Goal: Task Accomplishment & Management: Use online tool/utility

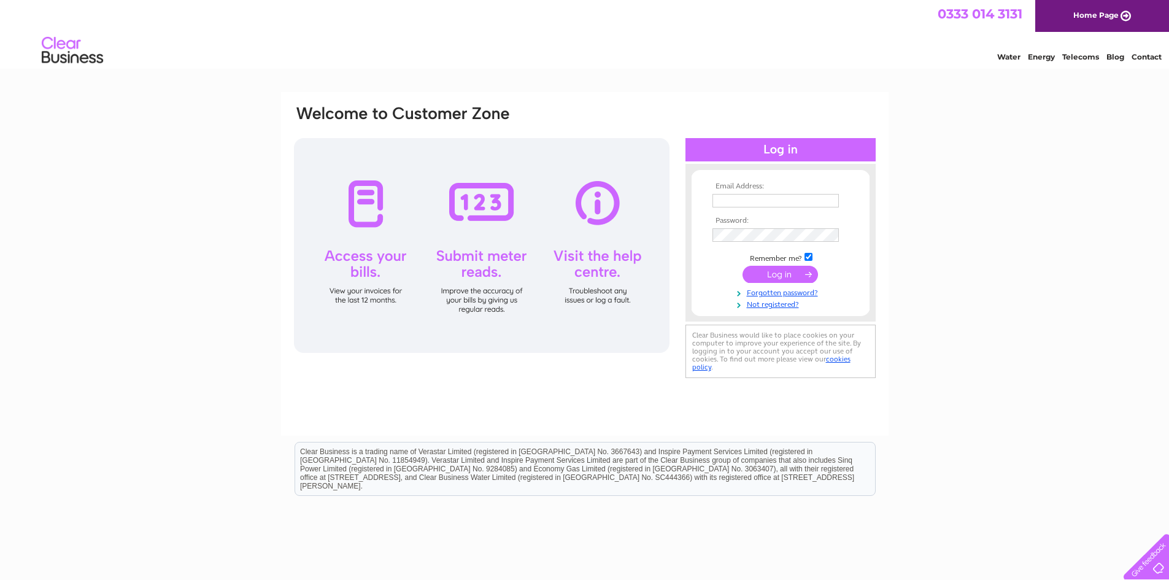
click at [839, 202] on nordpass-icon at bounding box center [839, 200] width 0 height 10
click at [839, 203] on nordpass-icon at bounding box center [839, 200] width 0 height 10
type input "accounts@awstorque.co.uk"
click at [786, 274] on input "submit" at bounding box center [779, 275] width 75 height 17
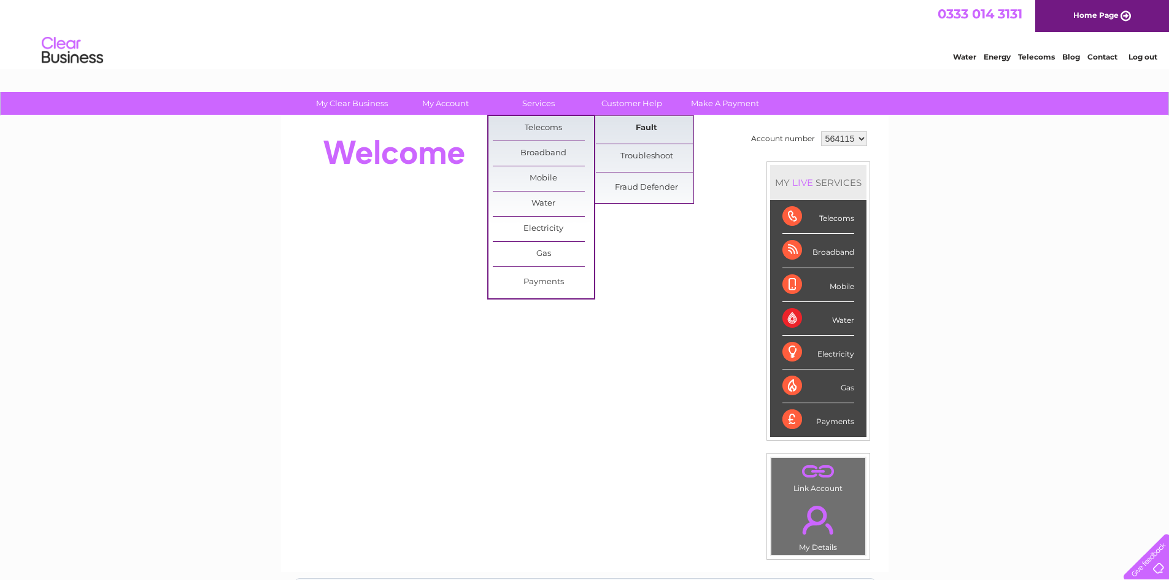
click at [657, 128] on link "Fault" at bounding box center [646, 128] width 101 height 25
click at [568, 155] on link "Broadband" at bounding box center [543, 153] width 101 height 25
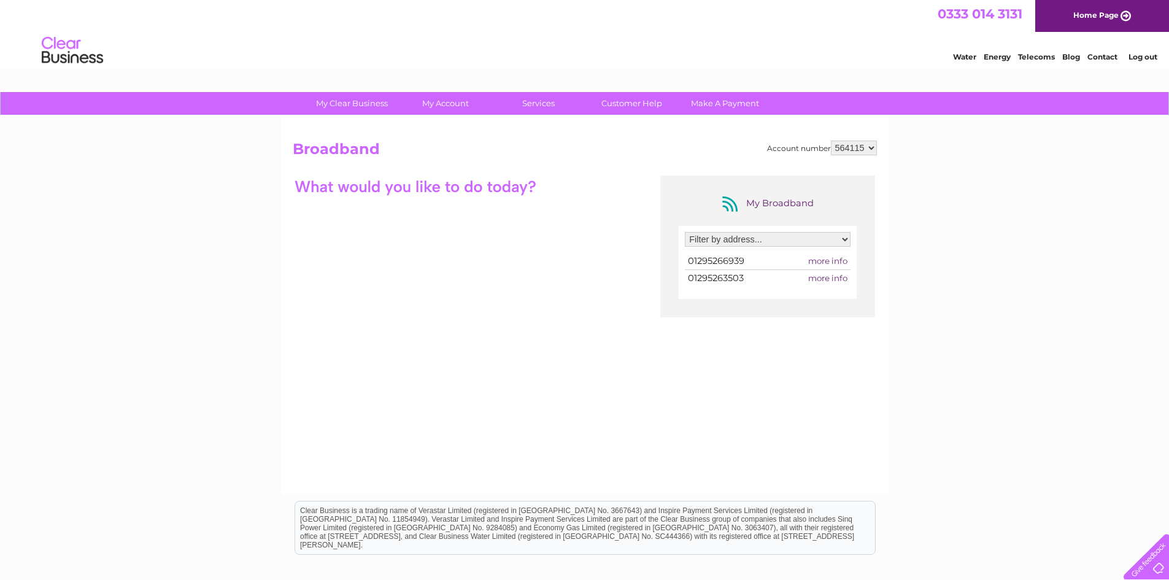
click at [829, 259] on span "more info" at bounding box center [827, 261] width 39 height 10
click at [830, 232] on select "Filter by address... Beaumont Business Centre, 8 Beaumont Close, Banbury, Oxfor…" at bounding box center [768, 239] width 166 height 15
select select "1702956"
click at [685, 232] on select "Filter by address... Beaumont Business Centre, 8 Beaumont Close, Banbury, Oxfor…" at bounding box center [768, 239] width 166 height 15
click at [808, 238] on select "Filter by address... Beaumont Business Centre, 8 Beaumont Close, Banbury, Oxfor…" at bounding box center [768, 239] width 166 height 15
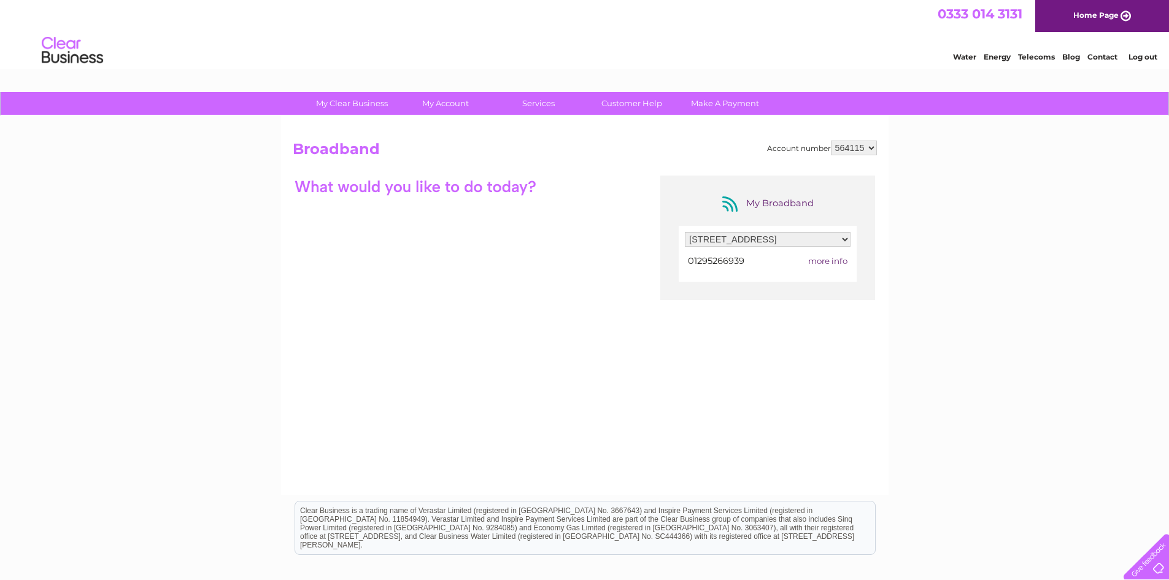
click at [808, 238] on select "Filter by address... Beaumont Business Centre, 8 Beaumont Close, Banbury, Oxfor…" at bounding box center [768, 239] width 166 height 15
click at [829, 259] on span "more info" at bounding box center [827, 261] width 39 height 10
click at [827, 259] on span "more info" at bounding box center [827, 261] width 39 height 10
click at [621, 109] on link "Customer Help" at bounding box center [631, 103] width 101 height 23
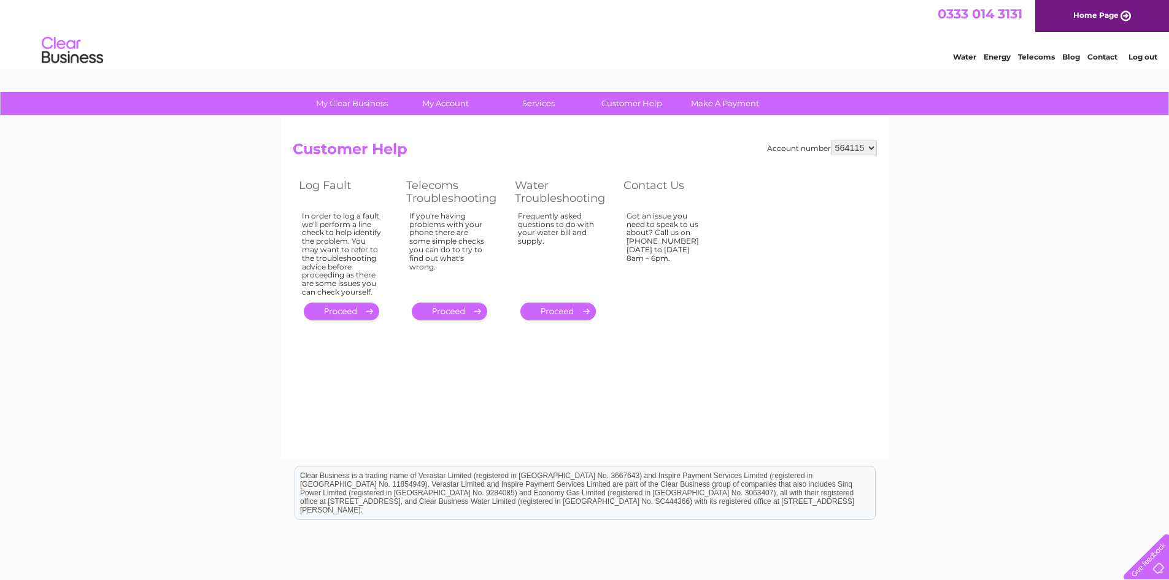
click at [371, 318] on link "." at bounding box center [341, 311] width 75 height 18
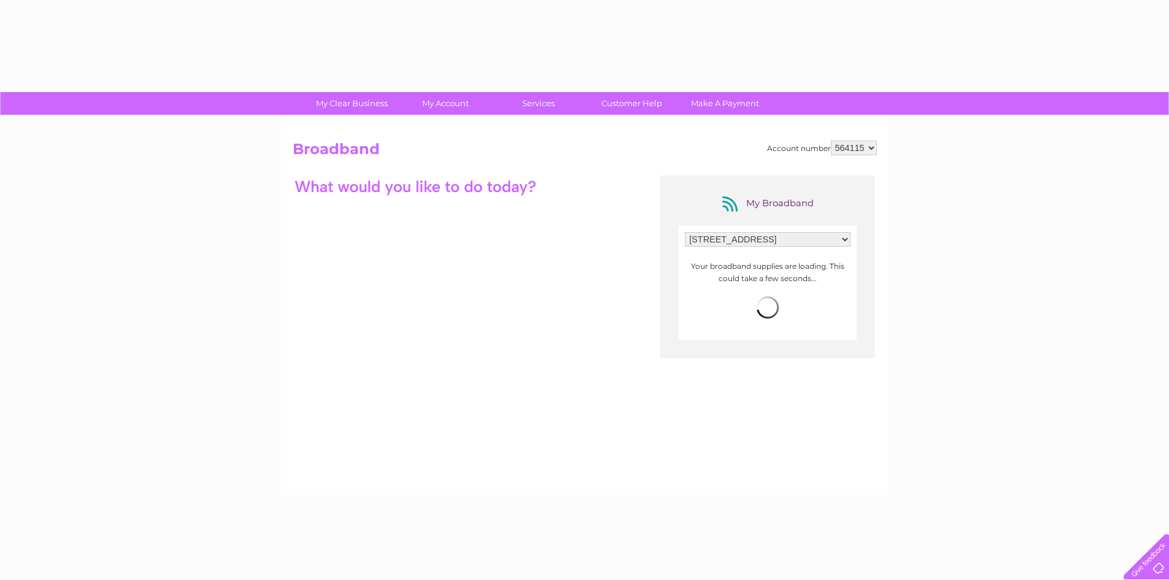
select select "1702956"
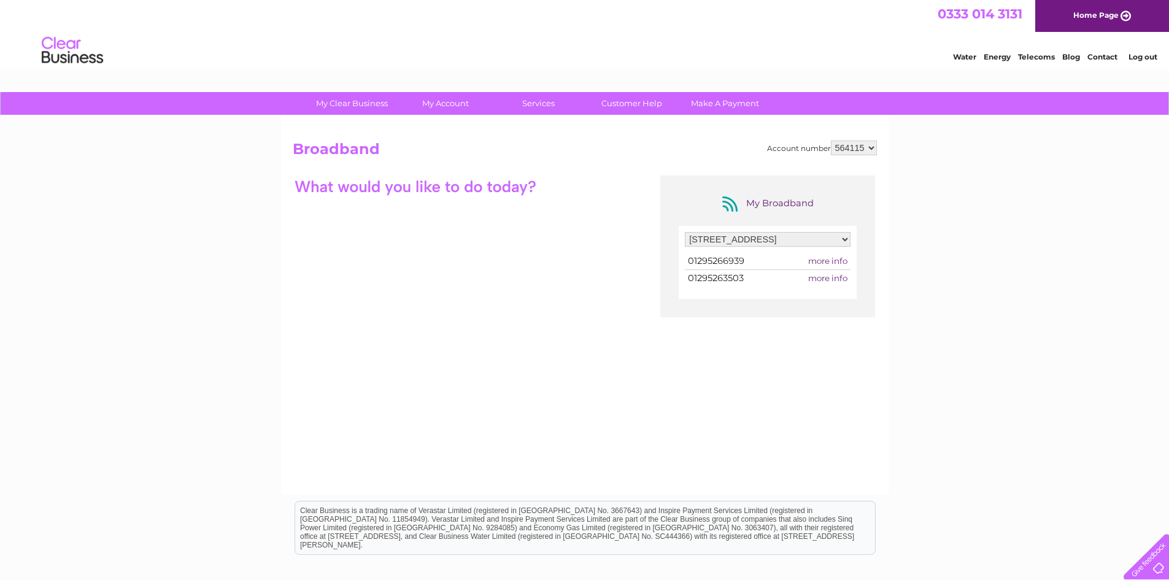
click at [52, 28] on div "0333 014 3131 Home Page" at bounding box center [584, 16] width 1169 height 32
click at [55, 45] on img at bounding box center [72, 50] width 63 height 37
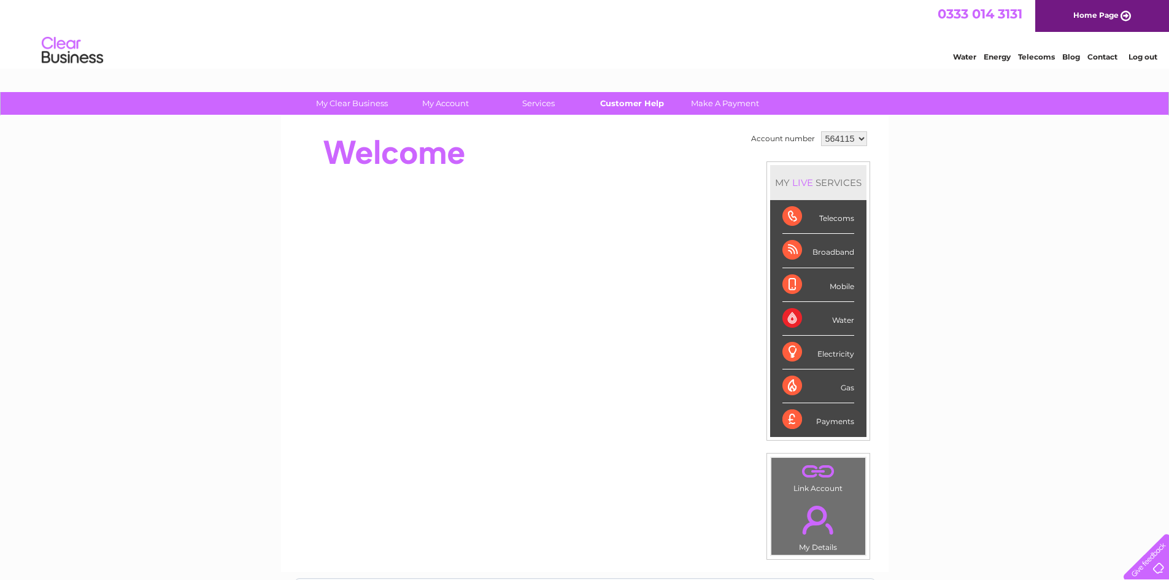
click at [650, 102] on link "Customer Help" at bounding box center [631, 103] width 101 height 23
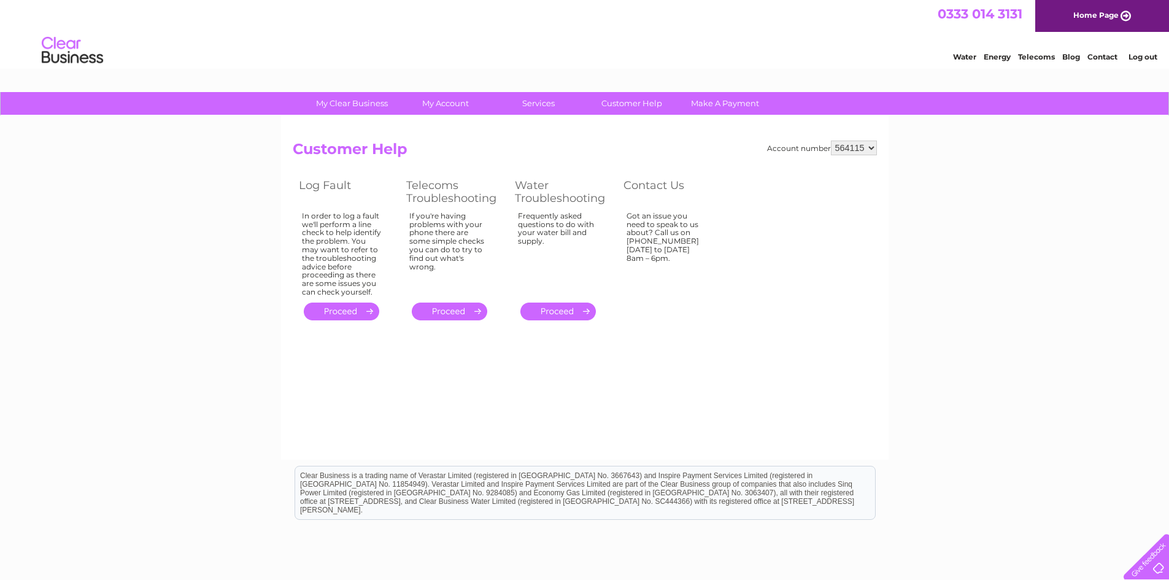
click at [343, 310] on link "." at bounding box center [341, 311] width 75 height 18
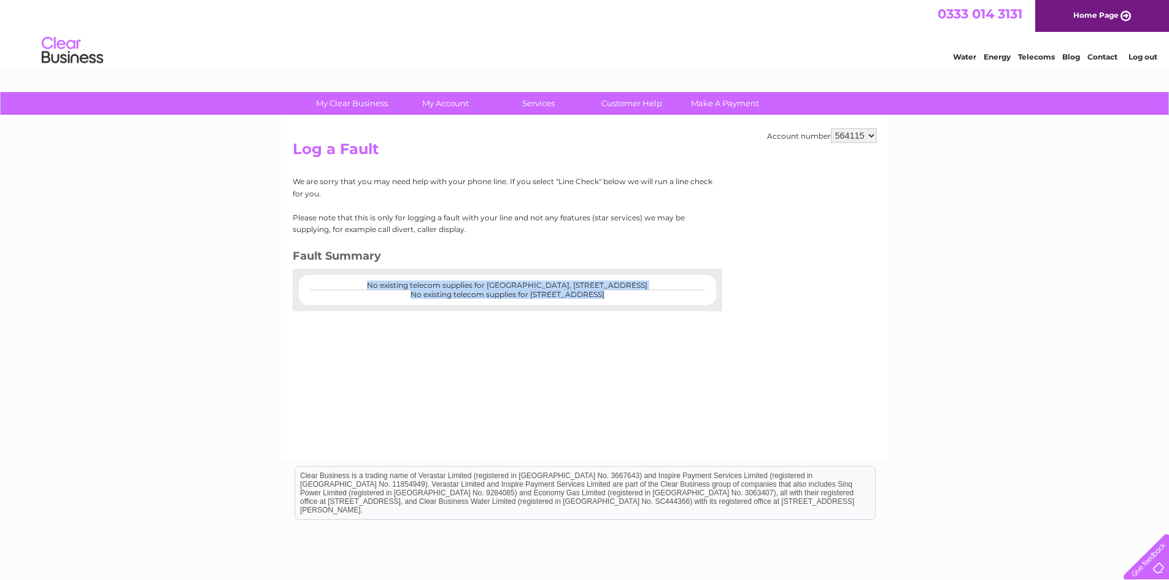
drag, startPoint x: 508, startPoint y: 276, endPoint x: 518, endPoint y: 326, distance: 50.8
click at [518, 326] on div "Account number 564115 Log a Fault We are sorry that you may need help with your…" at bounding box center [584, 288] width 607 height 344
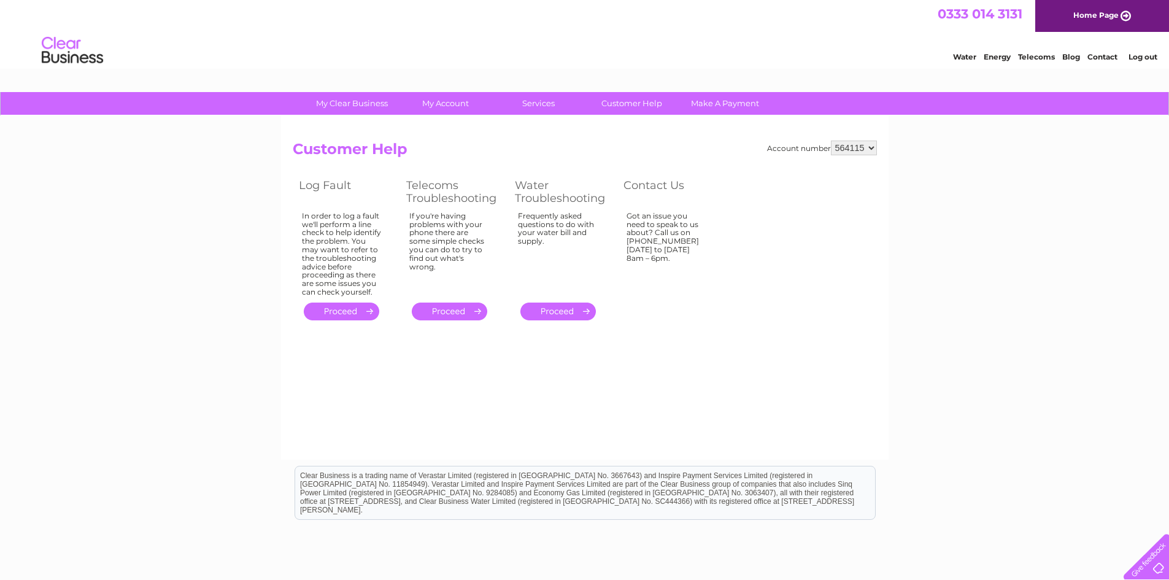
click at [687, 174] on div "Account number 564115 Customer Help Log Fault Telecoms Troubleshooting Water Tr…" at bounding box center [585, 231] width 584 height 183
click at [1095, 52] on link "Contact" at bounding box center [1102, 56] width 30 height 9
